Goal: Check status

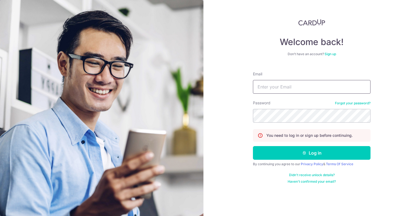
click at [267, 83] on input "Email" at bounding box center [312, 87] width 118 height 14
type input "[EMAIL_ADDRESS][DOMAIN_NAME]"
click at [253, 146] on button "Log in" at bounding box center [312, 153] width 118 height 14
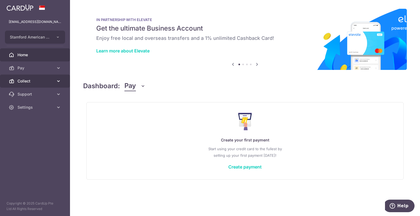
click at [24, 83] on span "Collect" at bounding box center [36, 81] width 36 height 5
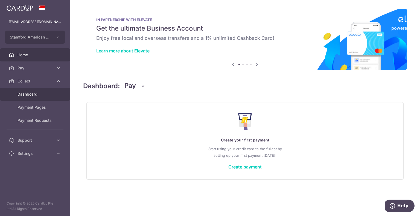
click at [27, 96] on span "Dashboard" at bounding box center [36, 94] width 36 height 5
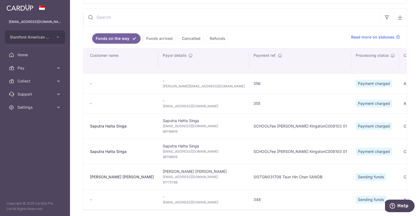
scroll to position [8, 0]
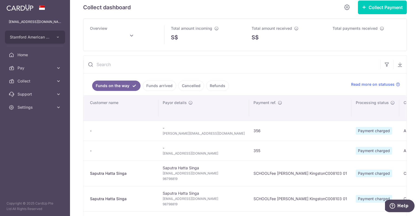
click at [155, 87] on link "Funds arrived" at bounding box center [159, 86] width 33 height 10
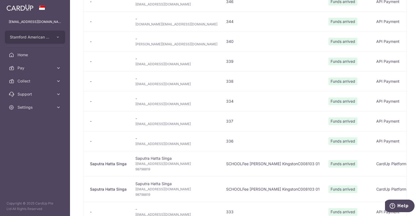
scroll to position [364, 0]
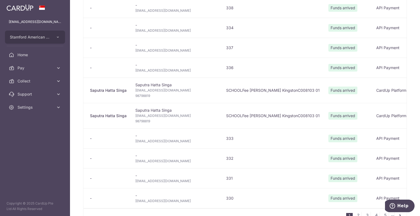
type input "October 2025"
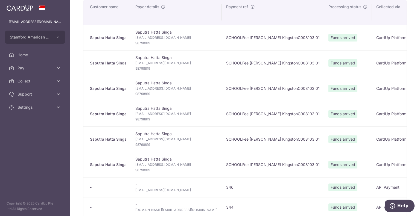
scroll to position [63, 0]
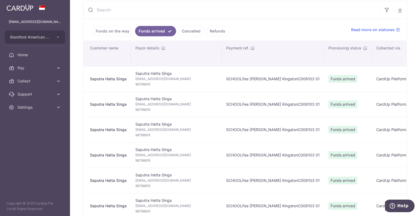
click at [113, 31] on link "Funds on the way" at bounding box center [112, 31] width 41 height 10
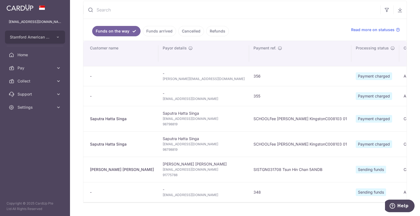
scroll to position [145, 0]
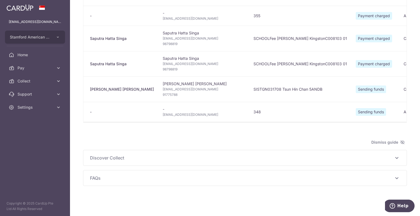
click at [158, 116] on td "- ktokunaga@takenakace.com" at bounding box center [203, 112] width 91 height 20
click at [163, 114] on span "ktokunaga@takenakace.com" at bounding box center [204, 114] width 82 height 5
copy tr "ktokunaga@takenakace.com"
